Goal: Task Accomplishment & Management: Use online tool/utility

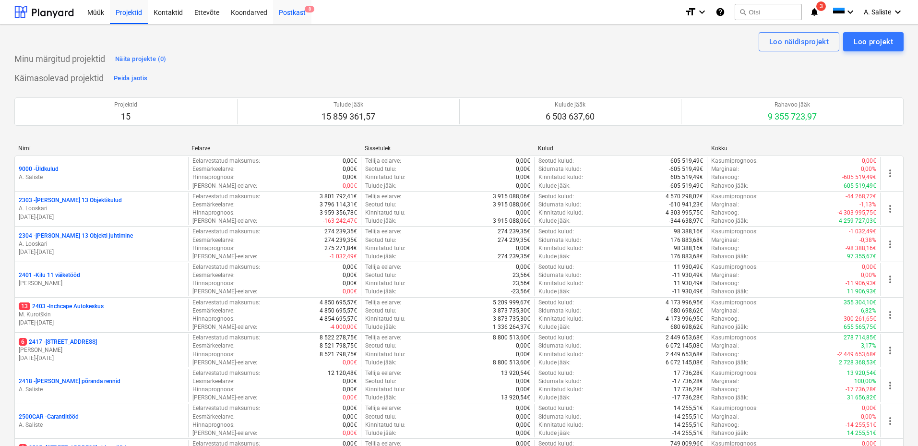
click at [284, 11] on div "Postkast 8" at bounding box center [292, 12] width 38 height 24
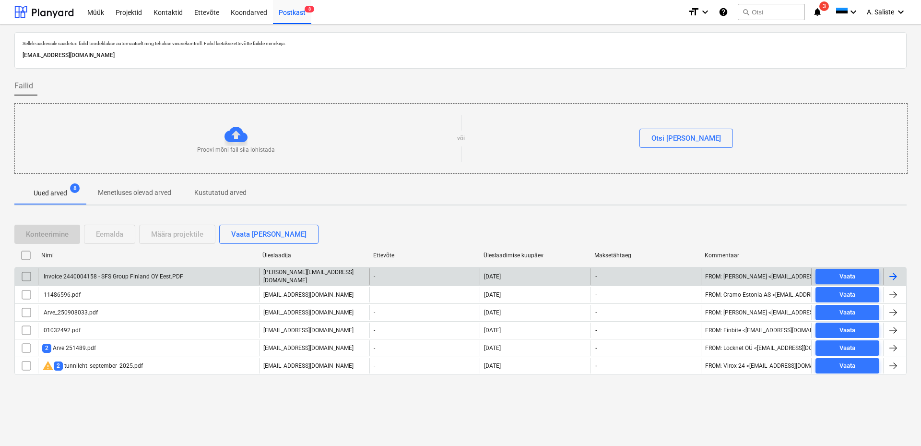
click at [199, 274] on div "Invoice 2440004158 - SFS Group Finland OY Eest.PDF" at bounding box center [148, 276] width 221 height 16
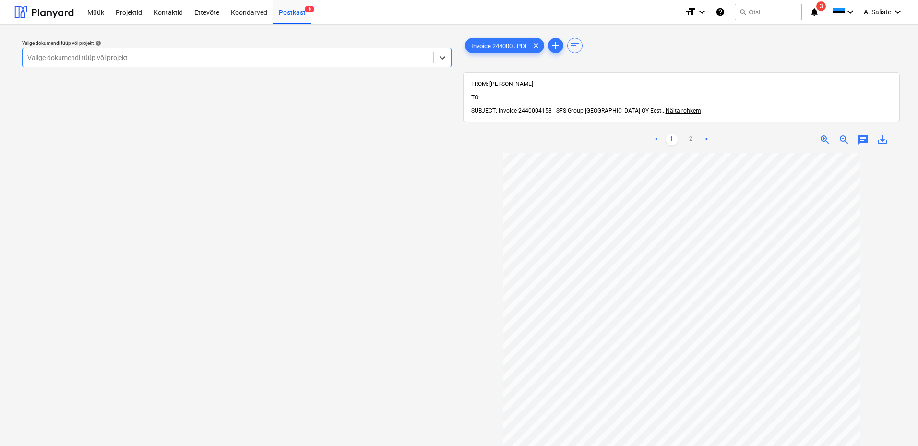
click at [353, 48] on div "Valige dokumendi tüüp või projekt" at bounding box center [237, 57] width 430 height 19
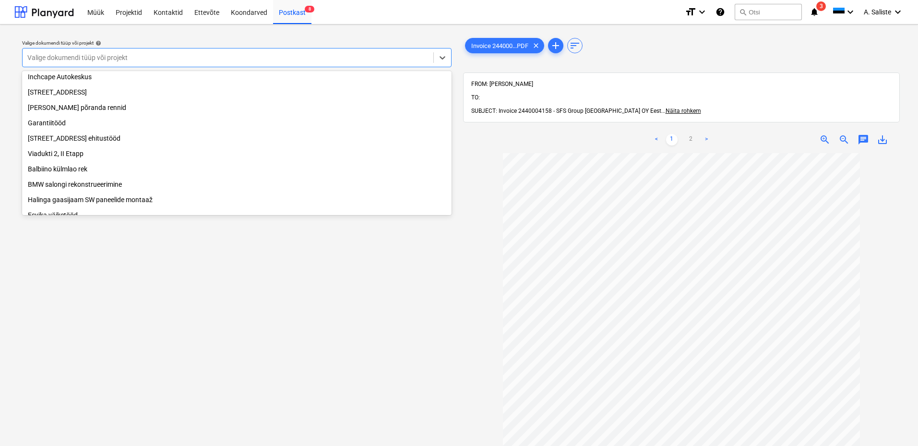
scroll to position [195, 0]
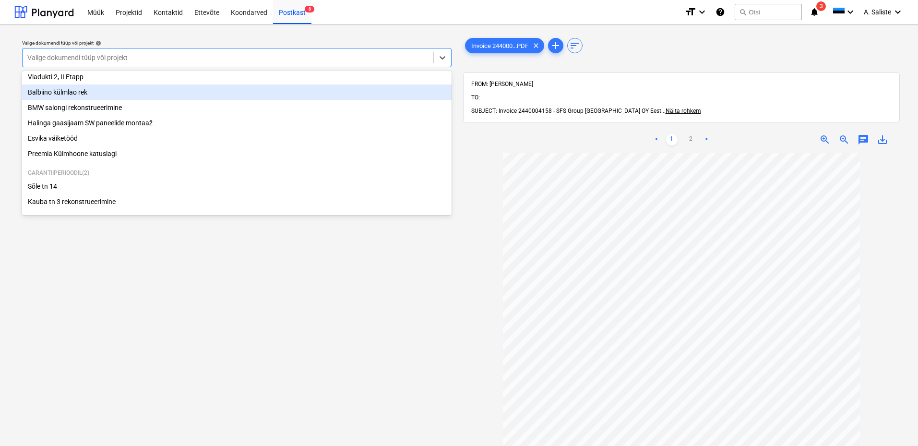
click at [93, 87] on div "Balbiino külmlao rek" at bounding box center [237, 91] width 430 height 15
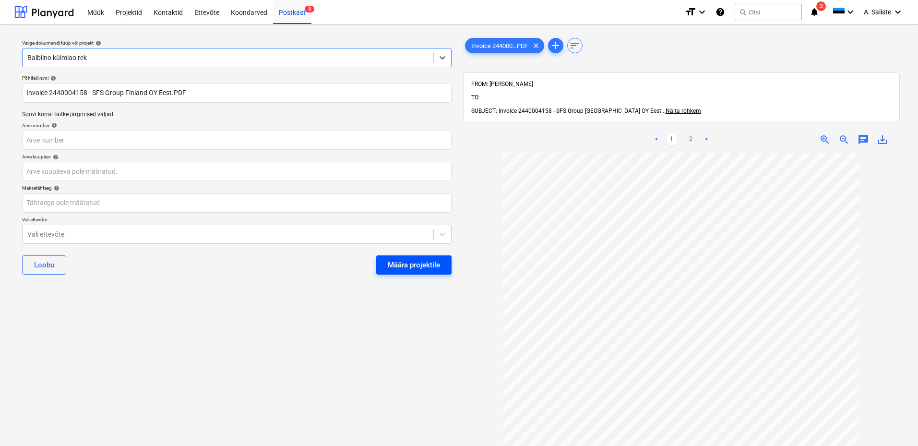
click at [427, 270] on div "Määra projektile" at bounding box center [414, 265] width 52 height 12
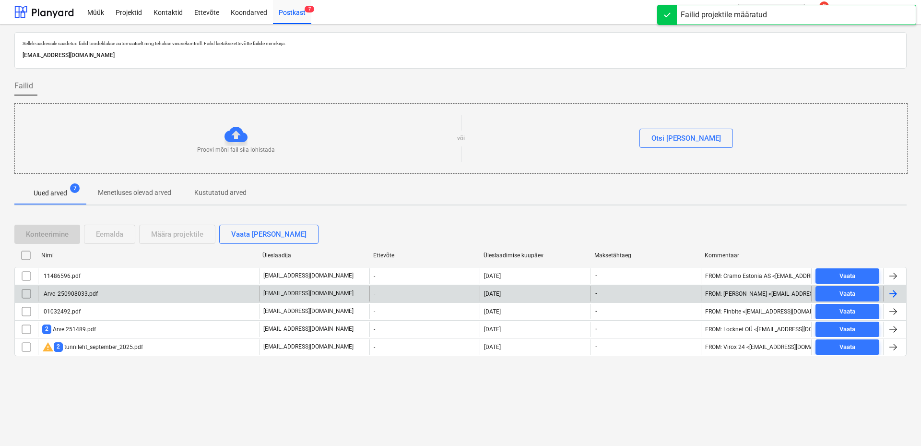
click at [148, 292] on div "Arve_250908033.pdf" at bounding box center [148, 293] width 221 height 15
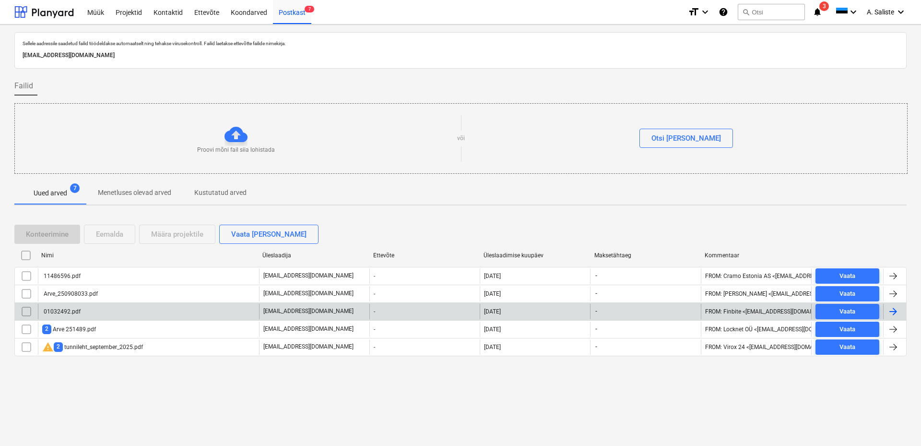
click at [66, 310] on div "01032492.pdf" at bounding box center [61, 311] width 38 height 7
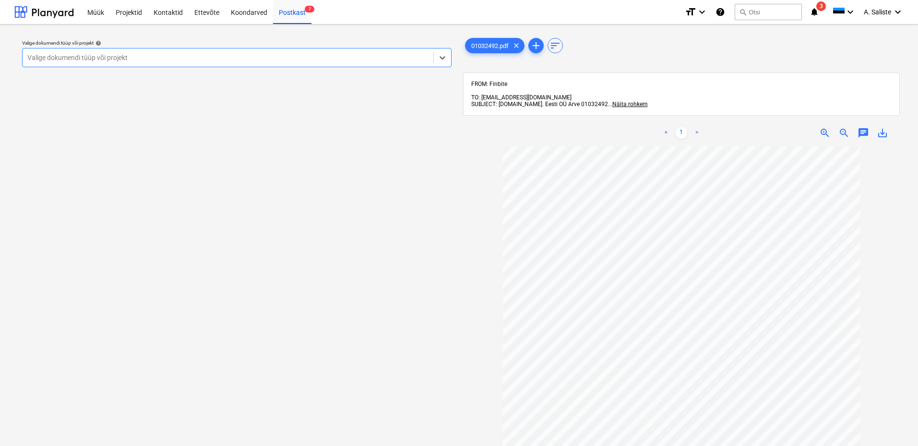
drag, startPoint x: 373, startPoint y: 50, endPoint x: 358, endPoint y: 58, distance: 17.0
click at [372, 51] on div "Valige dokumendi tüüp või projekt" at bounding box center [237, 57] width 430 height 19
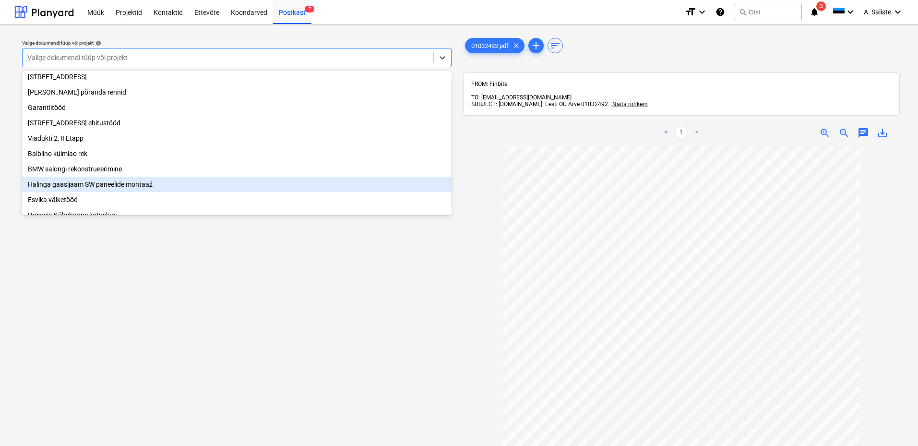
scroll to position [99, 0]
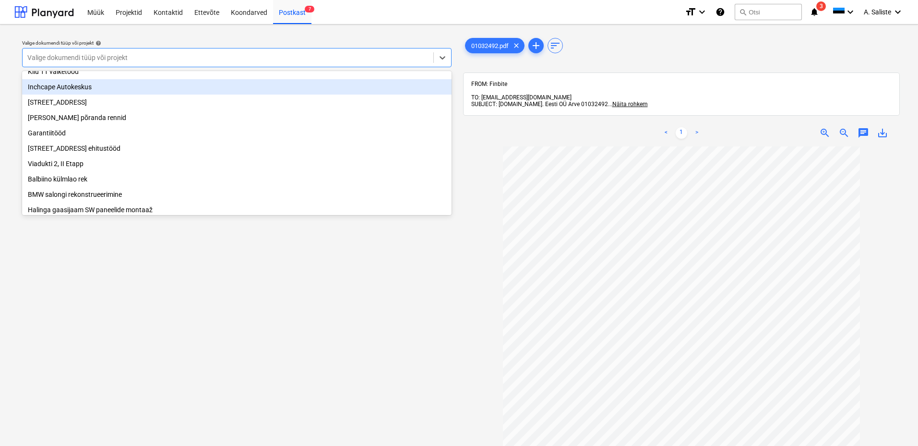
click at [112, 89] on div "Inchcape Autokeskus" at bounding box center [237, 86] width 430 height 15
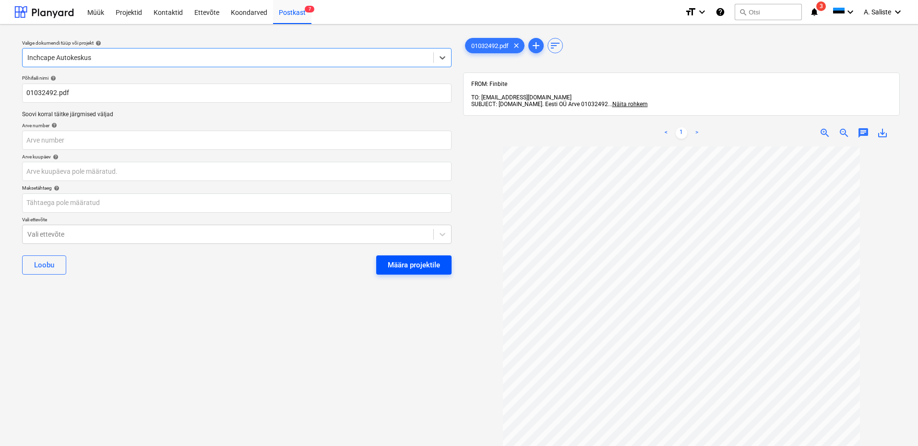
click at [423, 265] on div "Määra projektile" at bounding box center [414, 265] width 52 height 12
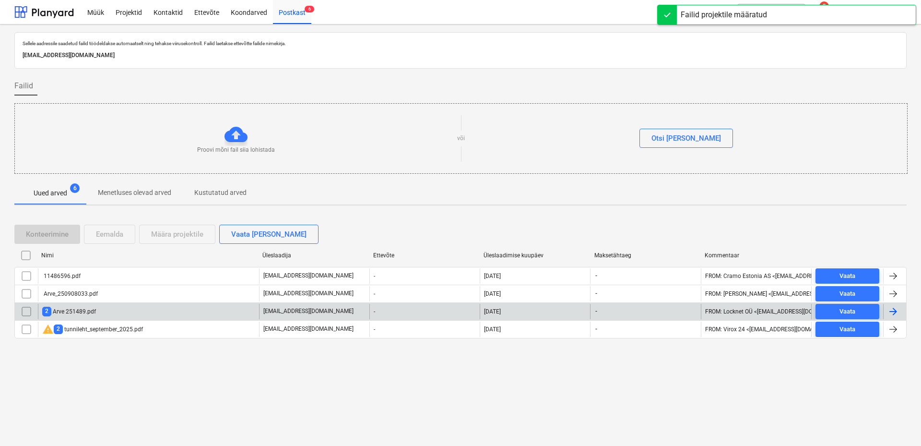
click at [156, 310] on div "2 Arve 251489.pdf" at bounding box center [148, 311] width 221 height 15
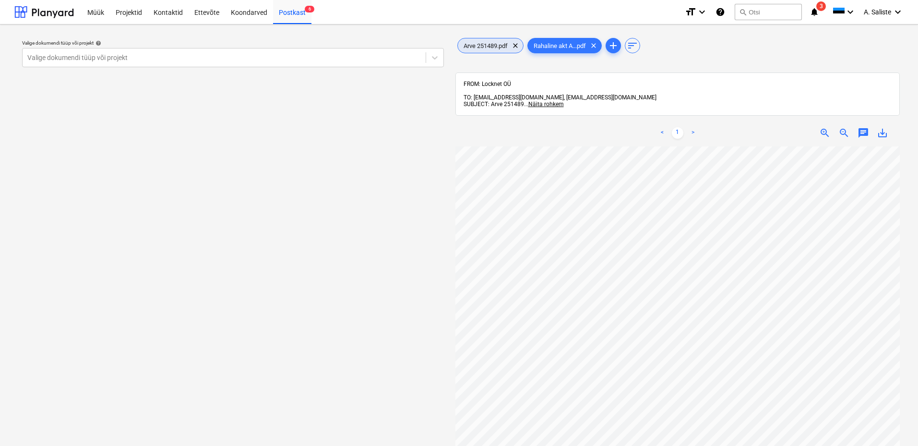
click at [497, 44] on span "Arve 251489.pdf" at bounding box center [486, 45] width 56 height 7
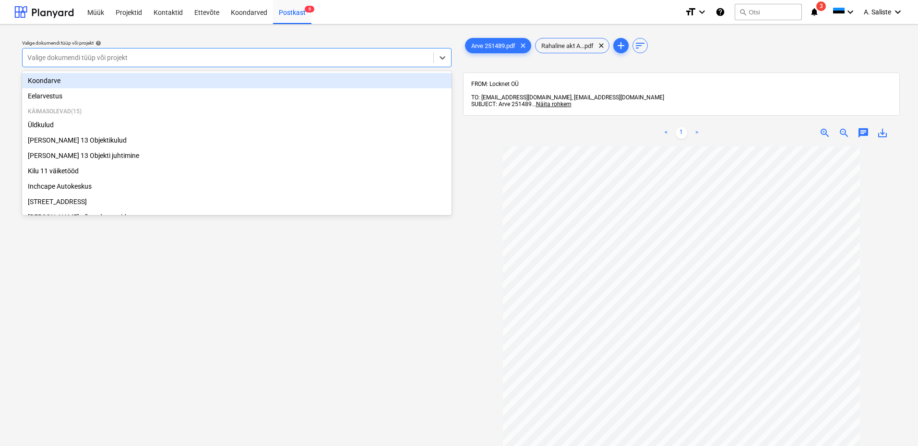
drag, startPoint x: 405, startPoint y: 58, endPoint x: 347, endPoint y: 72, distance: 58.9
click at [404, 58] on div at bounding box center [227, 58] width 401 height 10
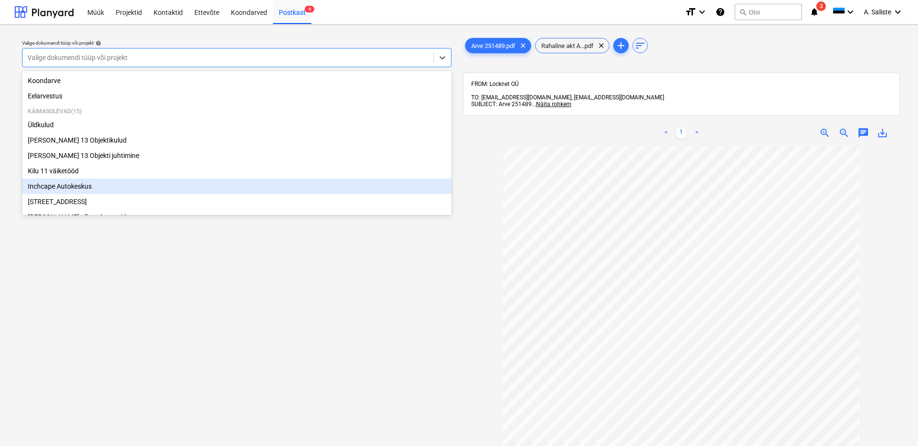
click at [66, 190] on div "Inchcape Autokeskus" at bounding box center [237, 186] width 430 height 15
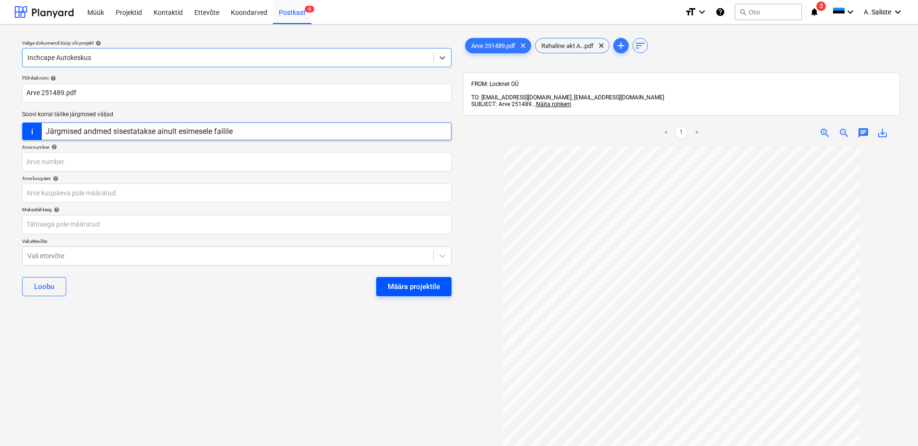
click at [437, 284] on div "Määra projektile" at bounding box center [414, 286] width 52 height 12
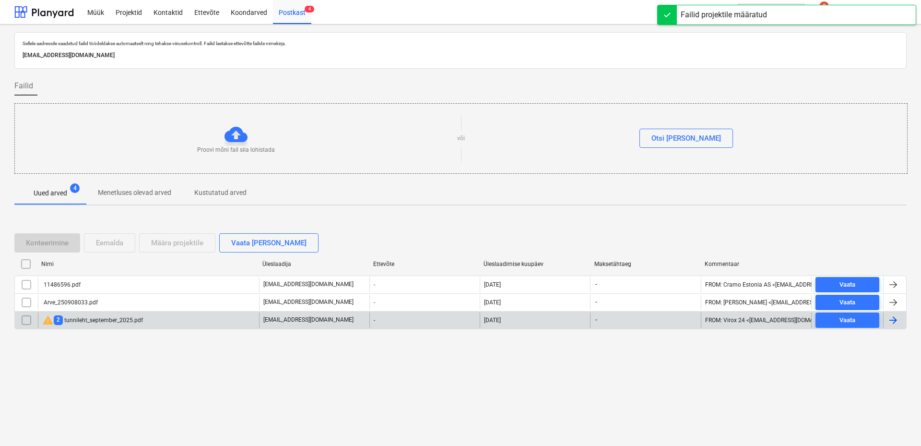
click at [155, 320] on div "warning 2 tunnileht_september_2025.pdf" at bounding box center [148, 319] width 221 height 15
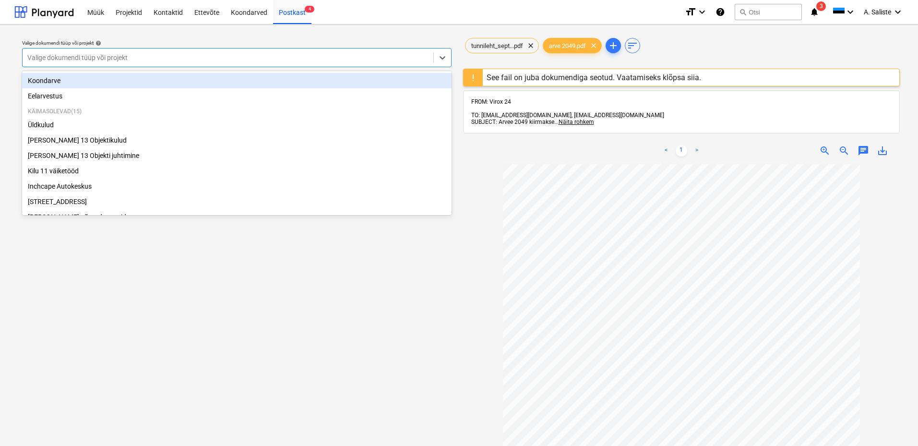
click at [394, 56] on div at bounding box center [227, 58] width 401 height 10
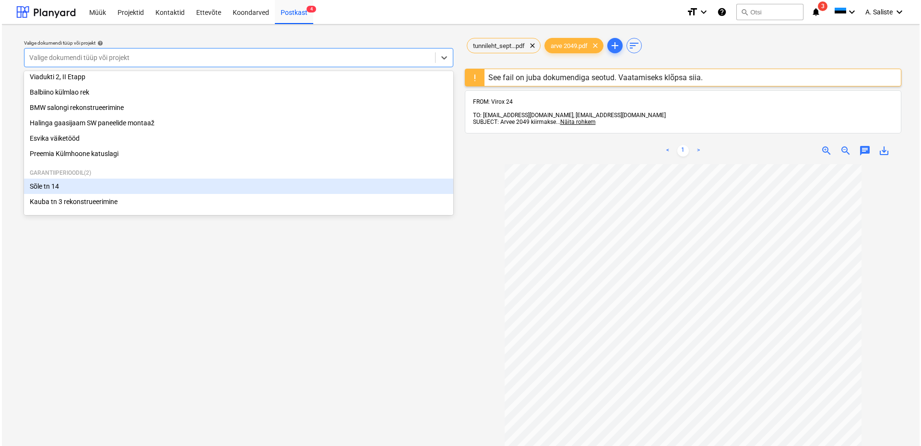
scroll to position [195, 0]
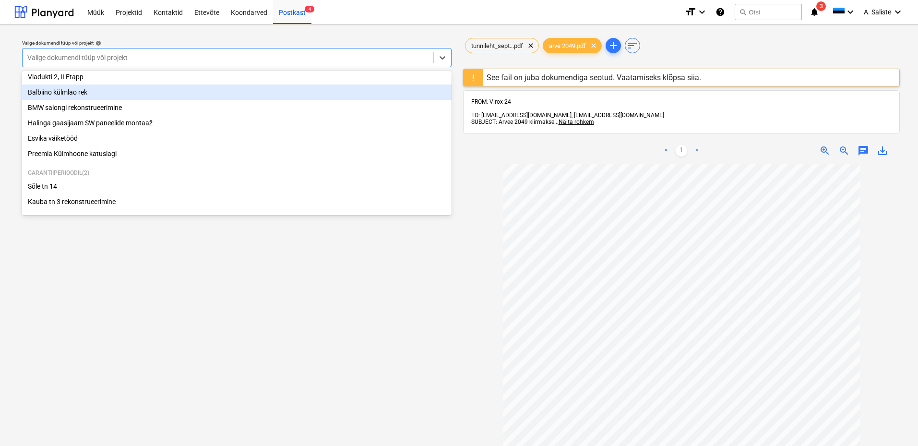
click at [123, 86] on div "Balbiino külmlao rek" at bounding box center [237, 91] width 430 height 15
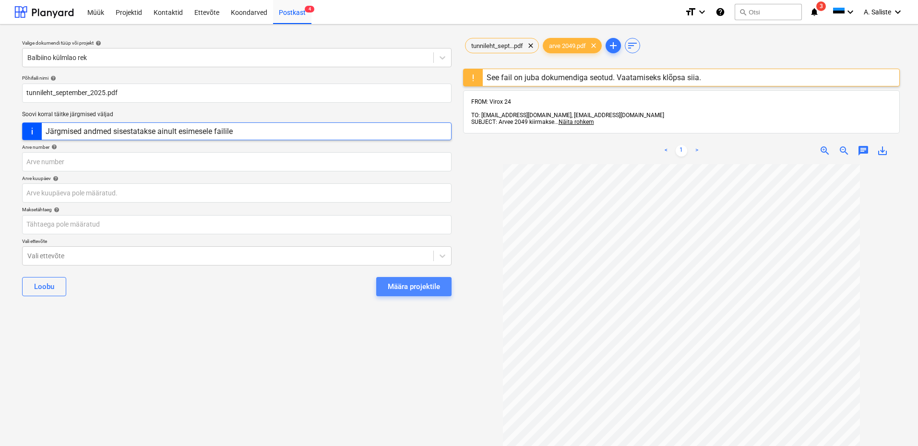
click at [398, 286] on div "Määra projektile" at bounding box center [414, 286] width 52 height 12
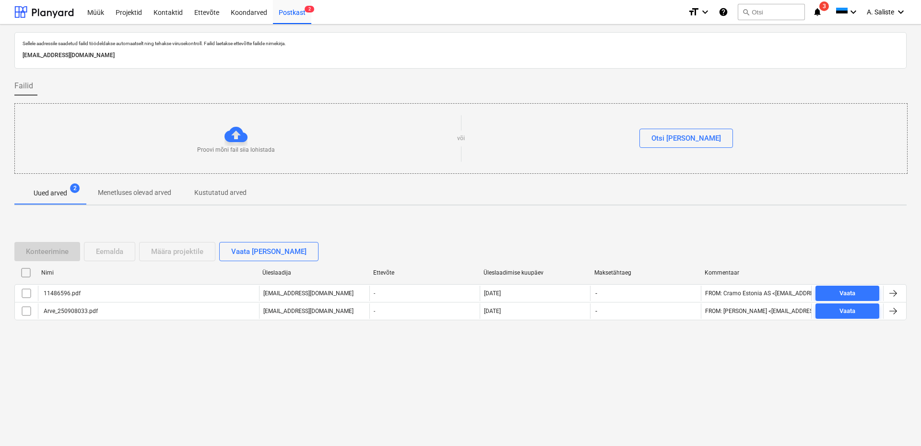
click at [691, 397] on div "Sellele aadressile saadetud failid töödeldakse automaatselt ning tehakse viirus…" at bounding box center [460, 234] width 921 height 421
